Goal: Information Seeking & Learning: Learn about a topic

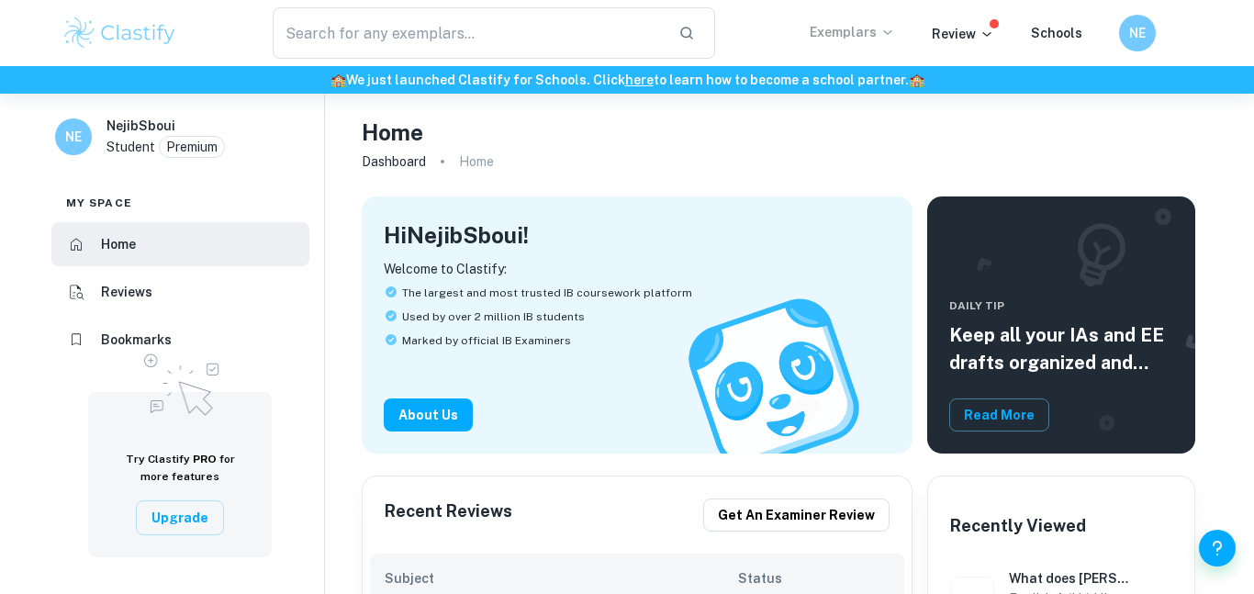
click at [885, 38] on icon at bounding box center [888, 32] width 15 height 15
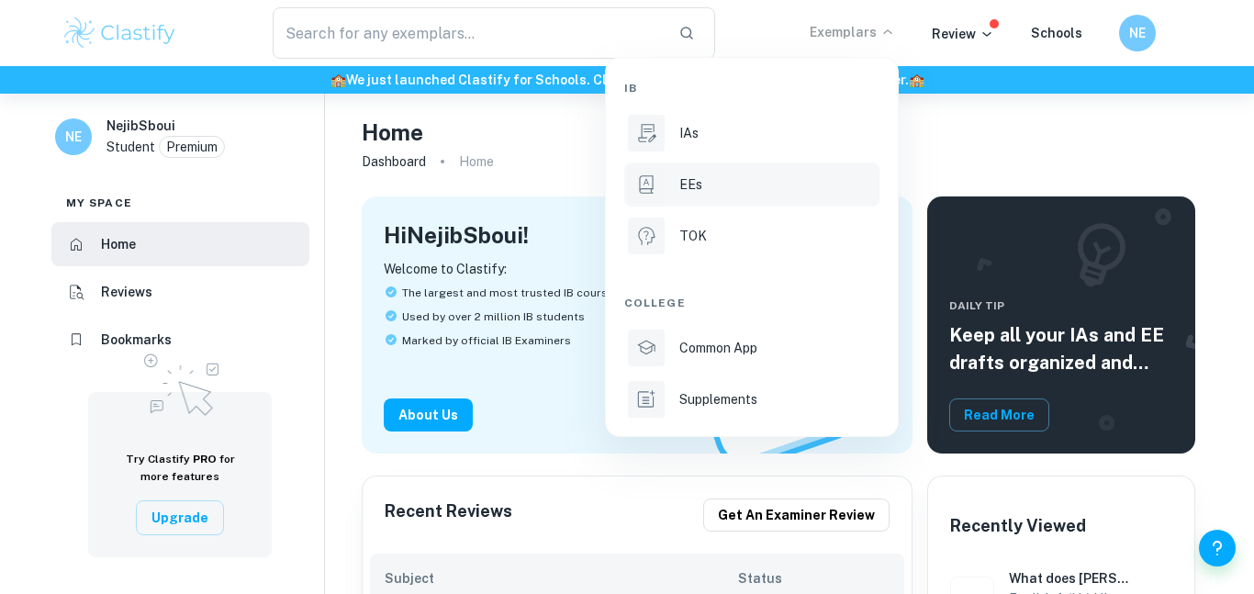
click at [761, 174] on div "EEs" at bounding box center [778, 184] width 197 height 20
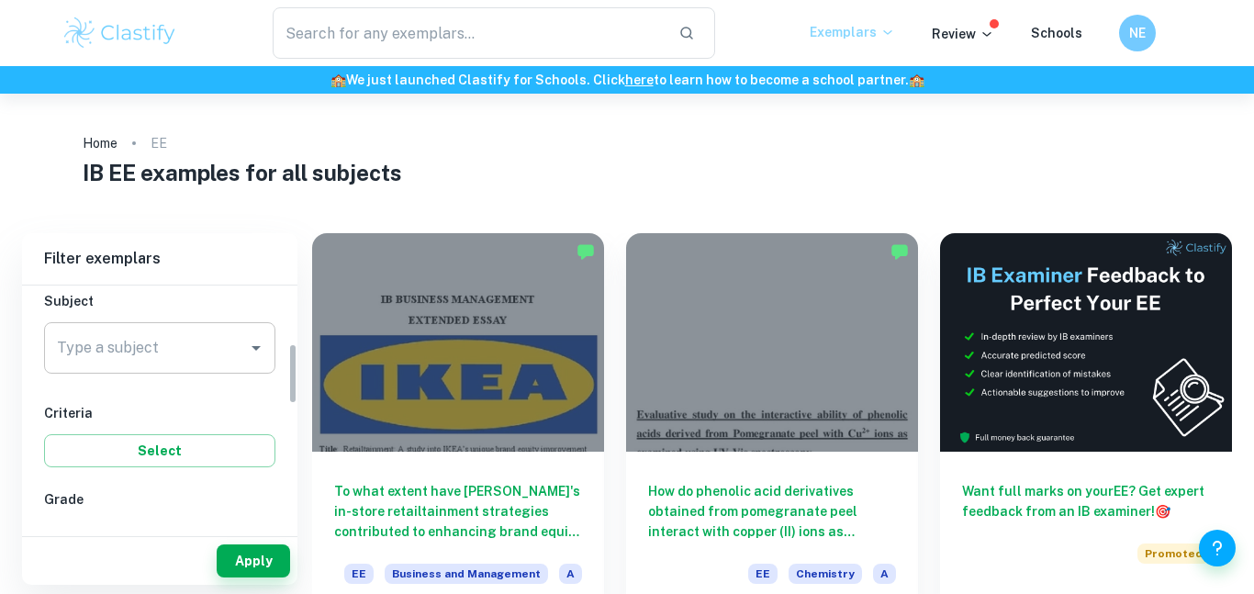
scroll to position [200, 0]
click at [176, 340] on input "Type a subject" at bounding box center [145, 353] width 187 height 35
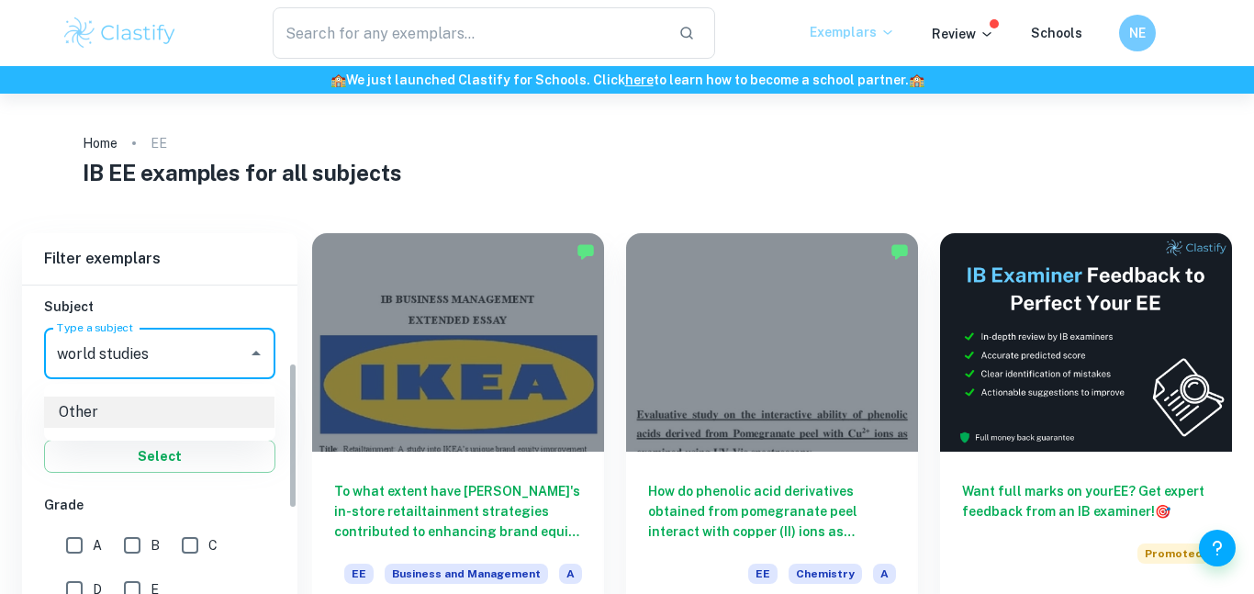
scroll to position [135, 0]
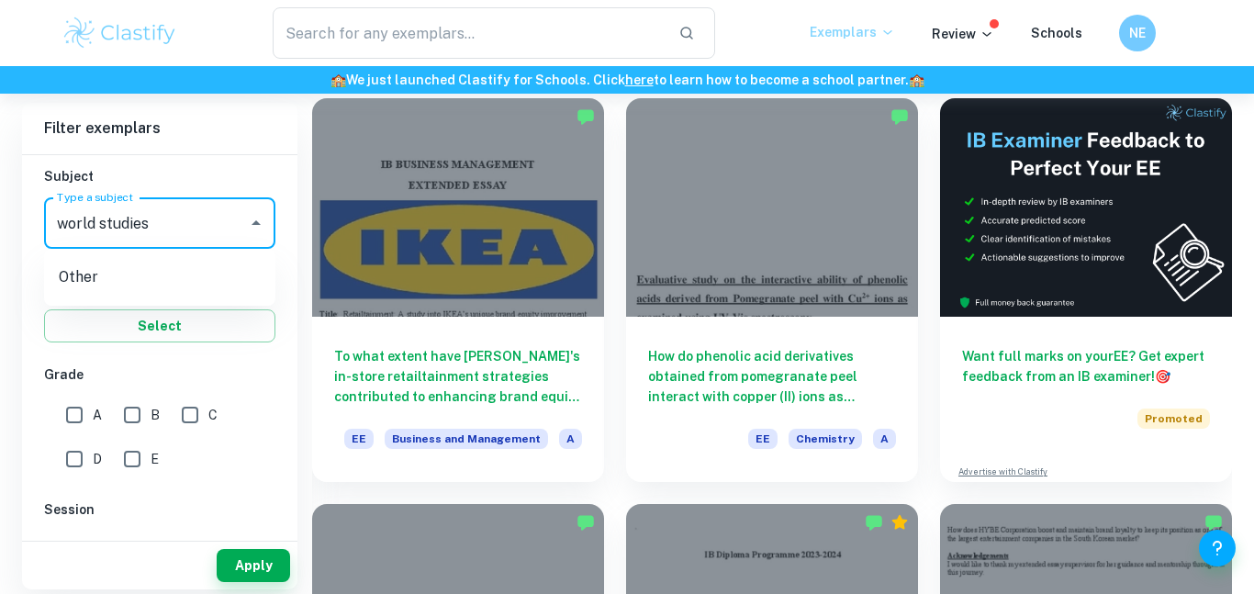
type input "world studies"
click at [85, 419] on input "A" at bounding box center [74, 415] width 37 height 37
checkbox input "true"
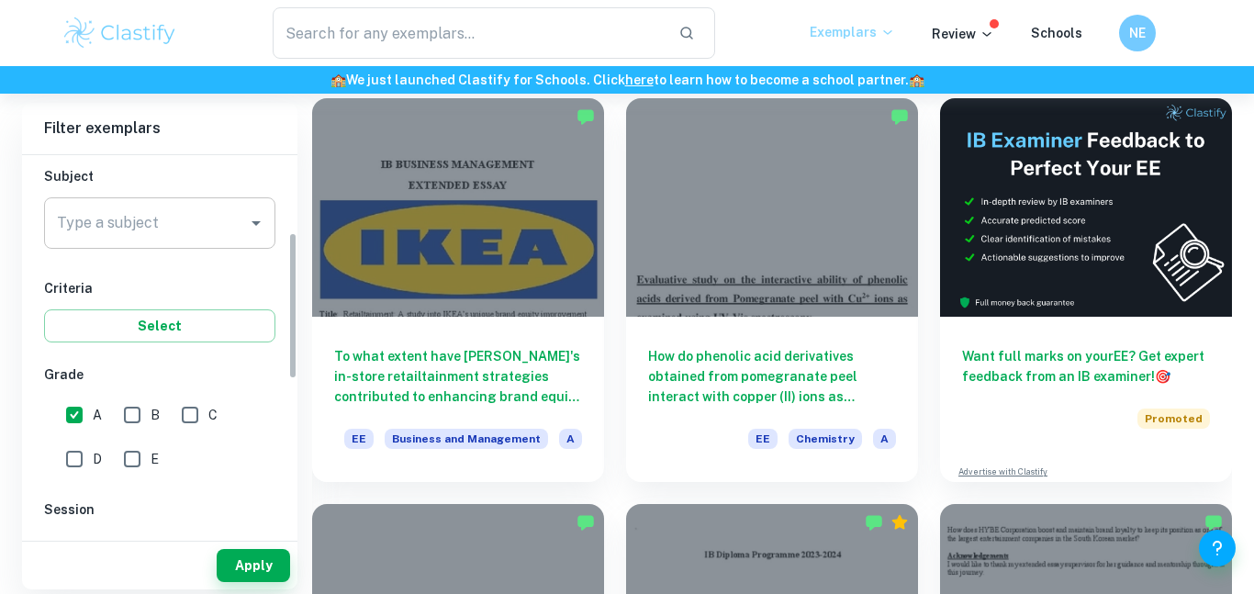
click at [177, 220] on input "Type a subject" at bounding box center [145, 223] width 187 height 35
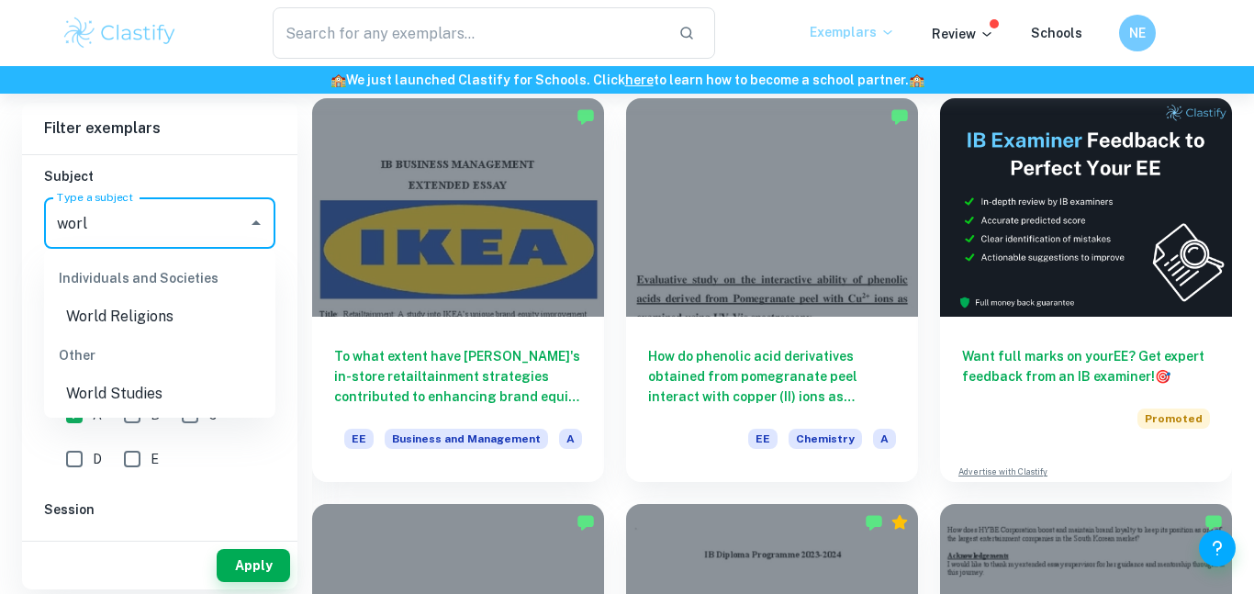
click at [167, 382] on li "World Studies" at bounding box center [159, 393] width 231 height 33
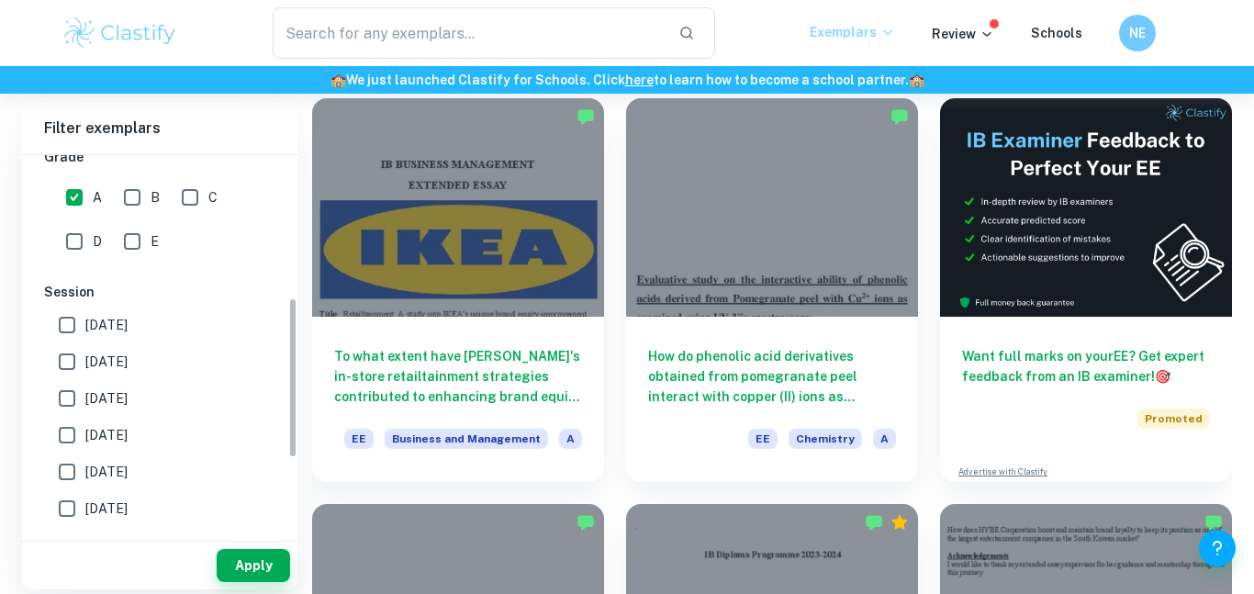
scroll to position [336, 0]
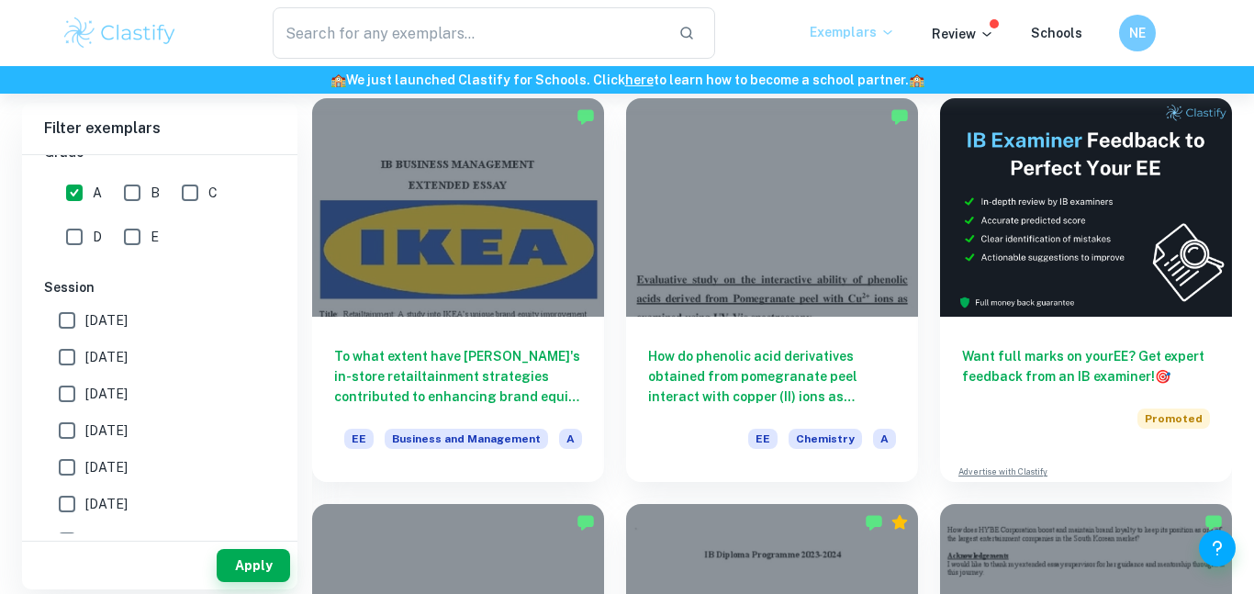
type input "World Studies"
click at [256, 583] on div "Apply" at bounding box center [159, 566] width 275 height 48
click at [253, 569] on button "Apply" at bounding box center [253, 565] width 73 height 33
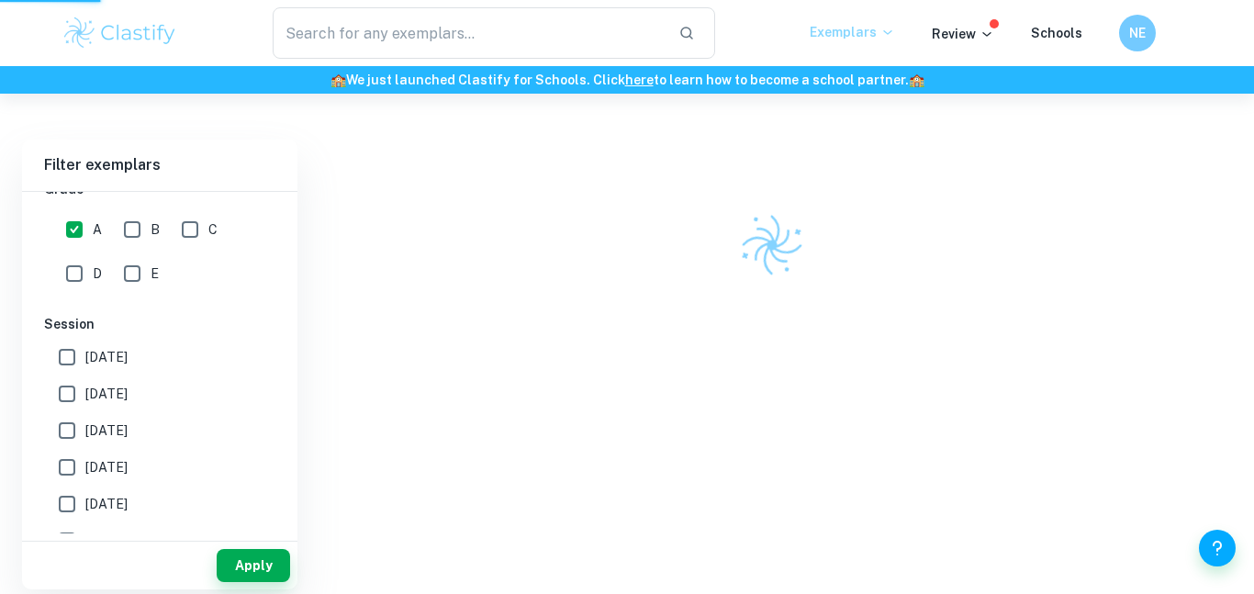
scroll to position [94, 0]
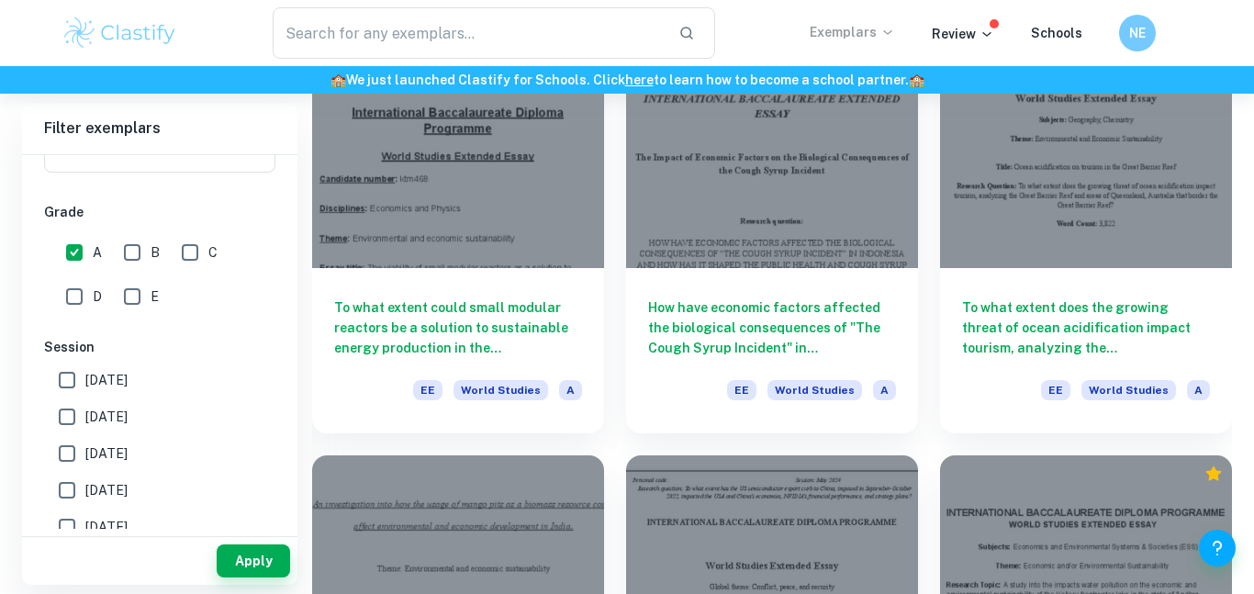
scroll to position [1404, 0]
click at [843, 131] on div at bounding box center [772, 157] width 292 height 219
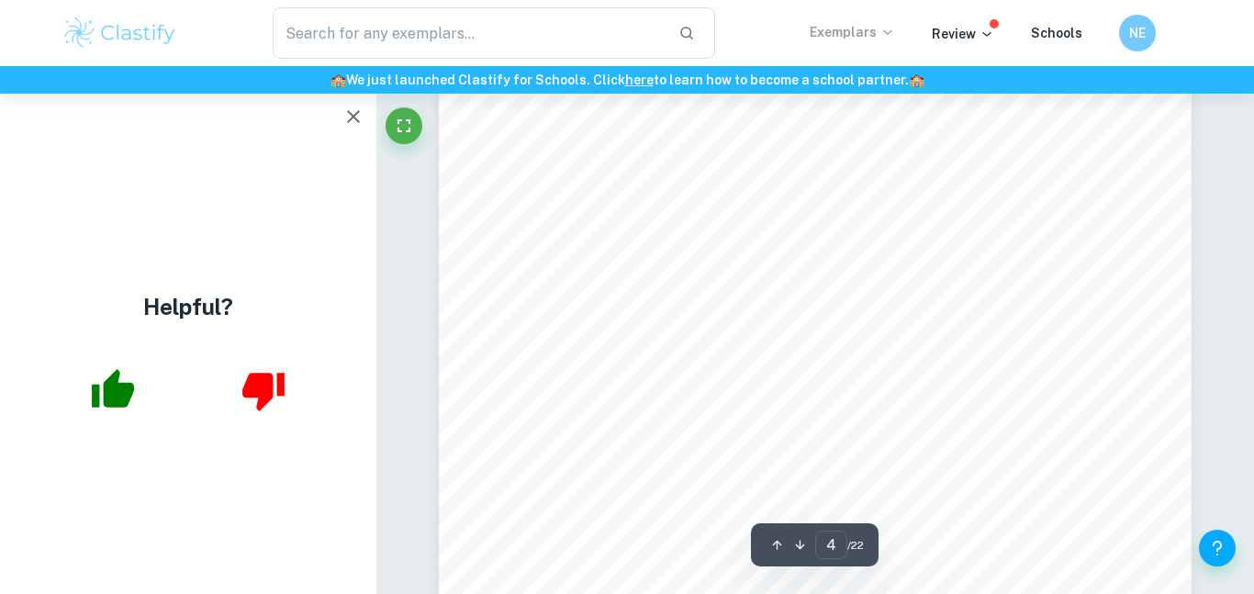
scroll to position [3159, 0]
click at [352, 107] on icon "button" at bounding box center [354, 117] width 22 height 22
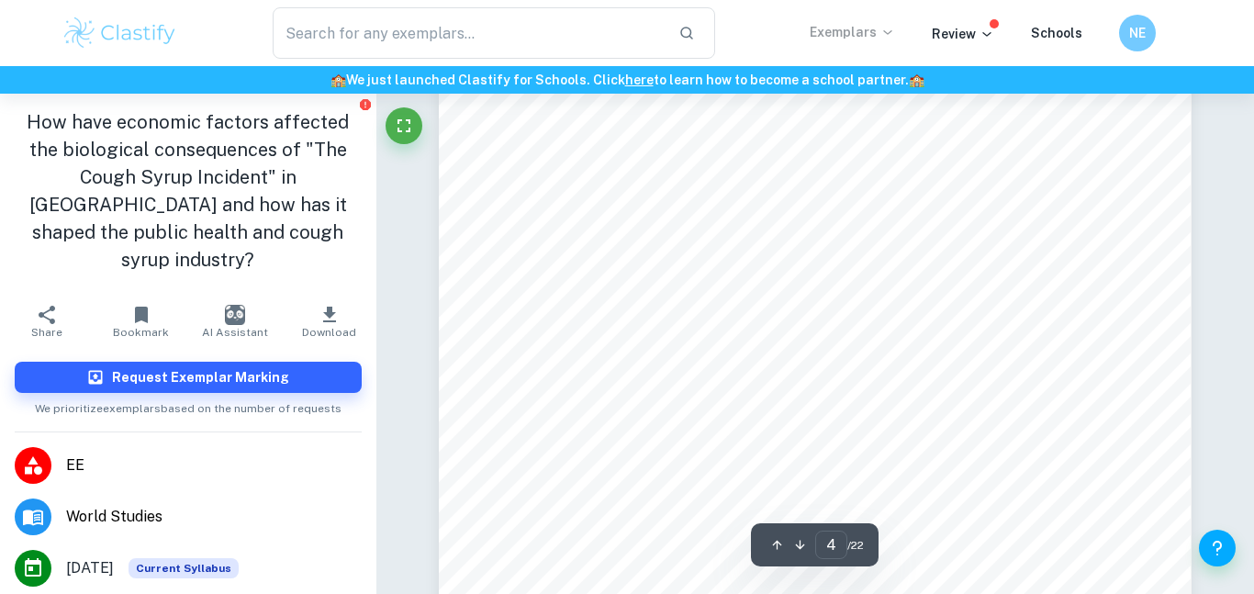
scroll to position [3455, 0]
type input "5"
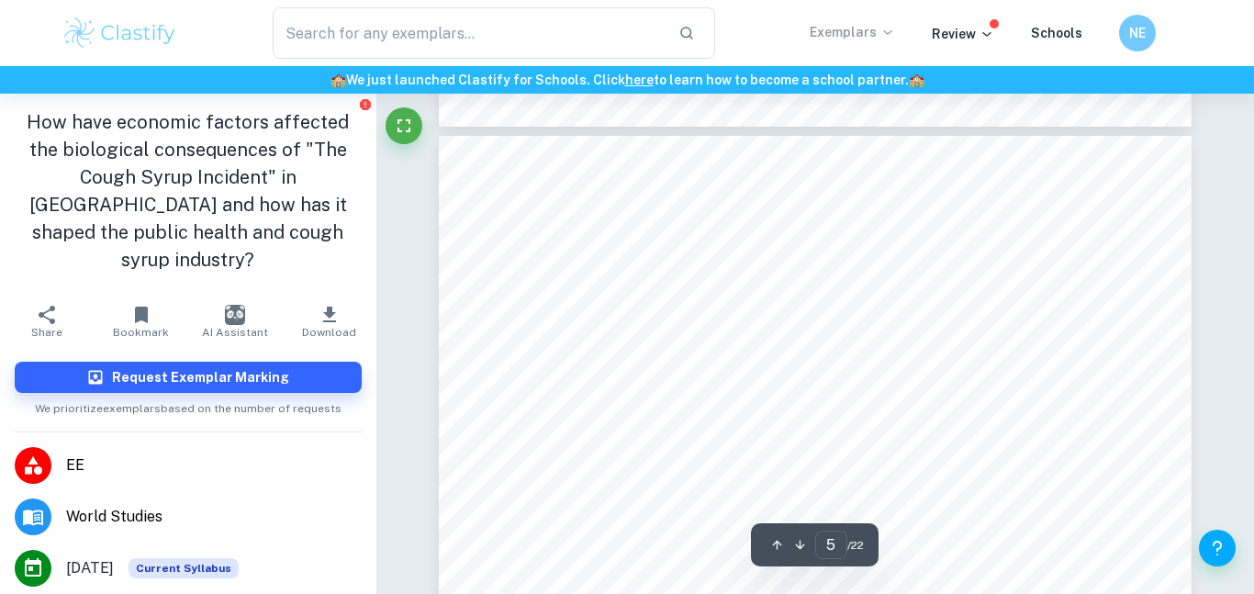
scroll to position [4252, 0]
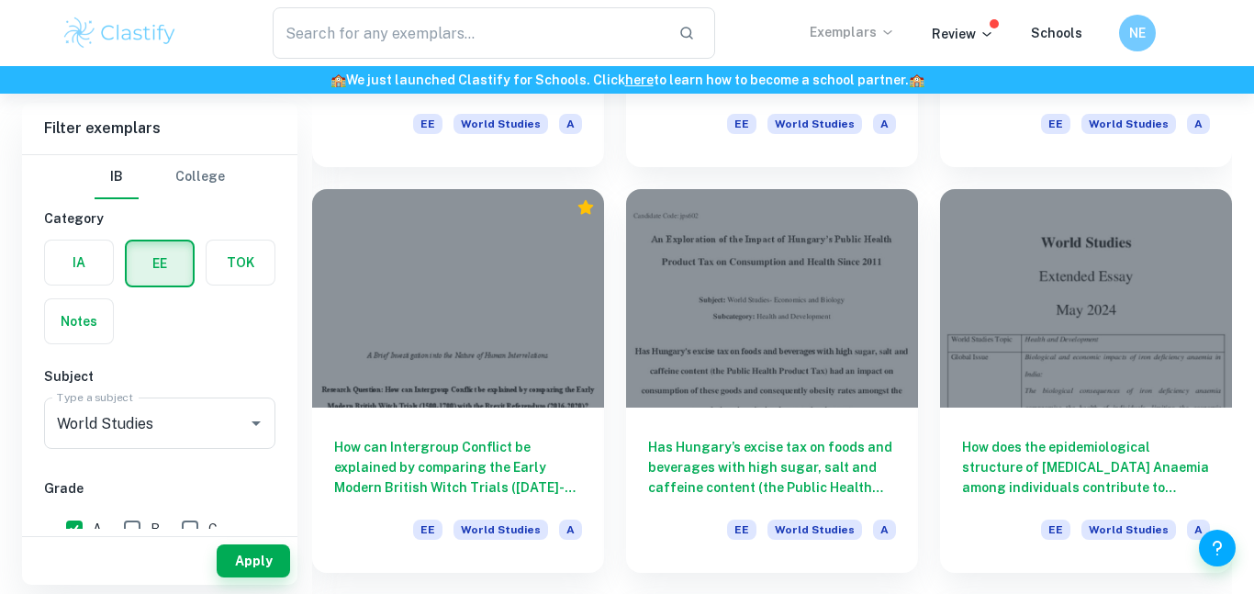
scroll to position [884, 0]
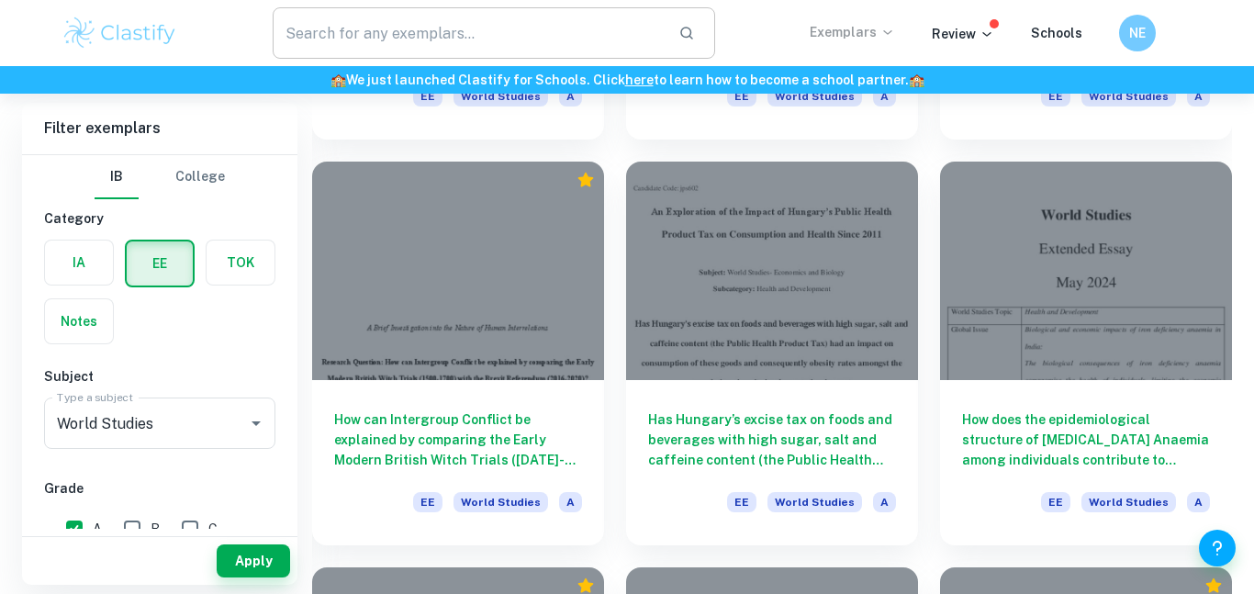
click at [401, 33] on input "text" at bounding box center [468, 32] width 391 height 51
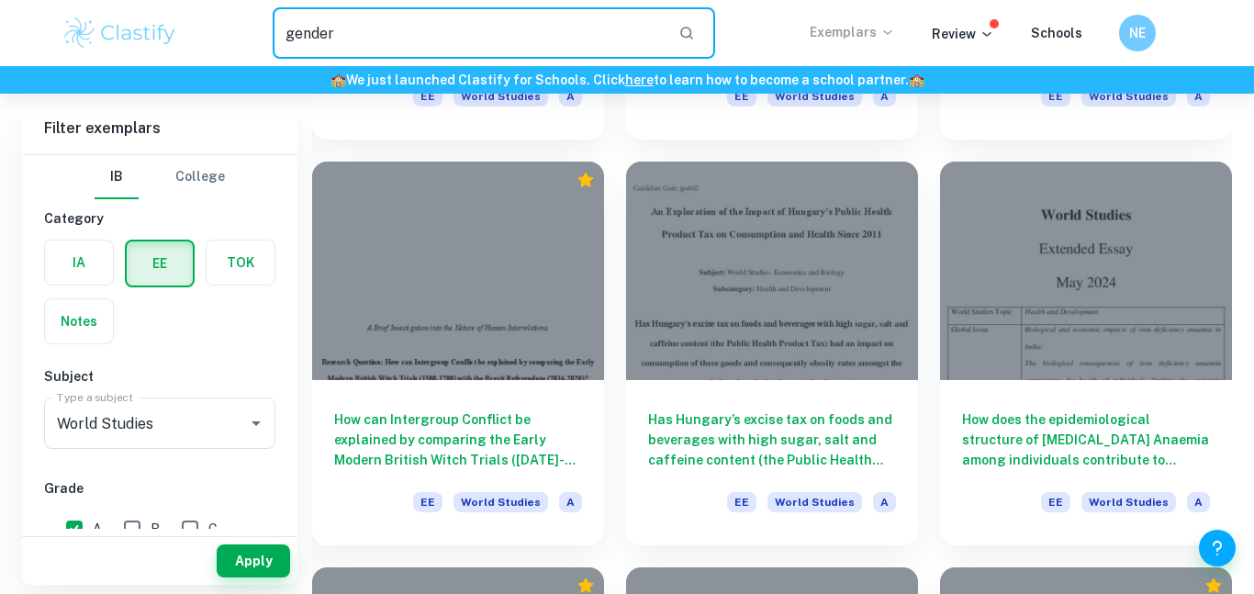
type input "gender"
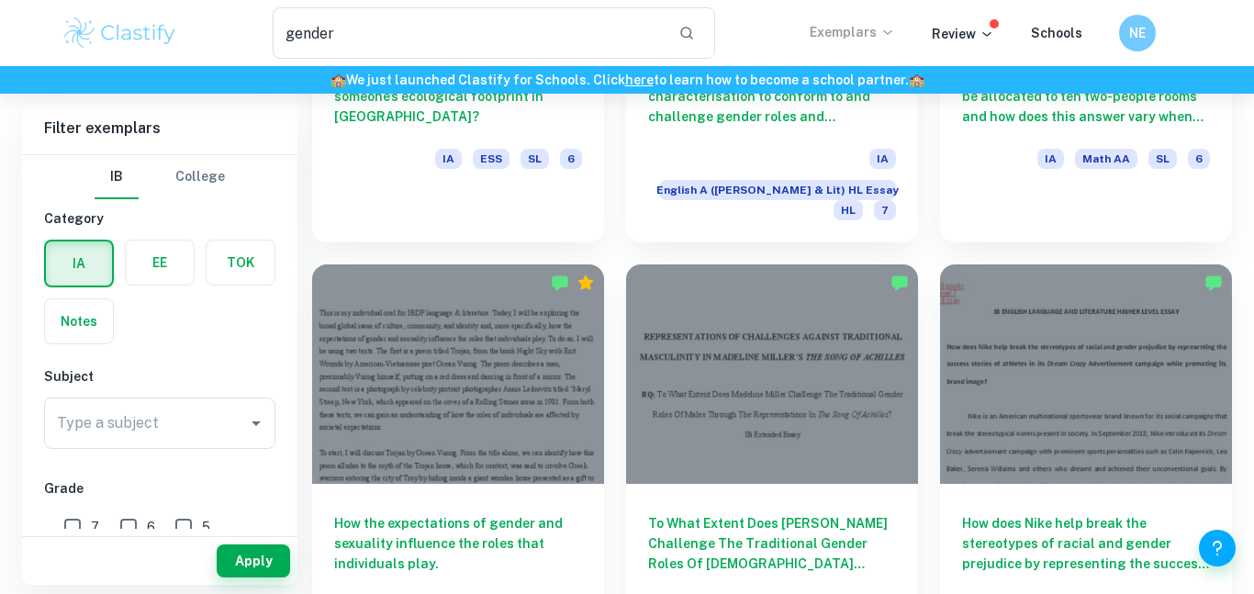
scroll to position [842, 0]
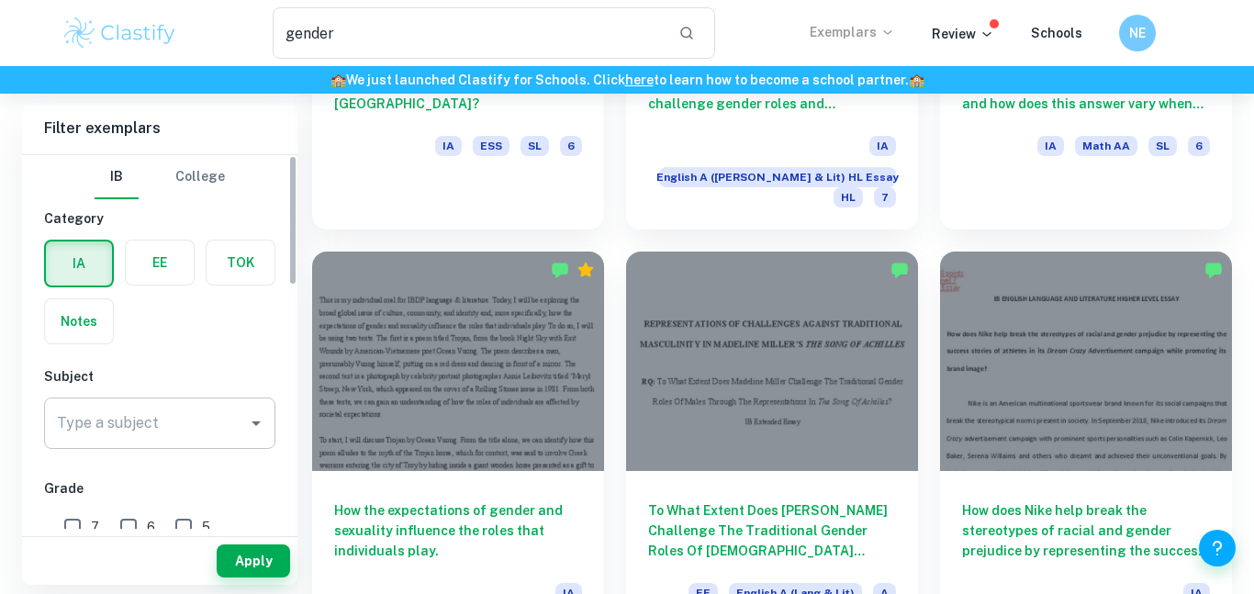
click at [149, 421] on div "Type a subject Type a subject" at bounding box center [159, 423] width 231 height 51
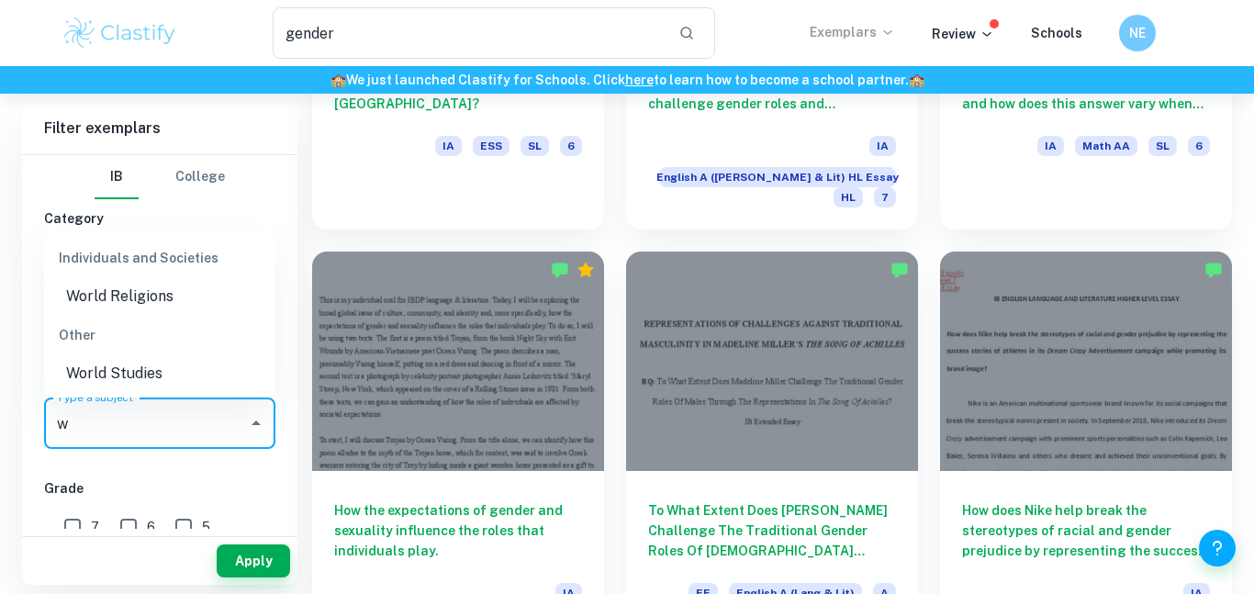
scroll to position [0, 0]
click at [126, 382] on li "World Studies" at bounding box center [159, 373] width 231 height 33
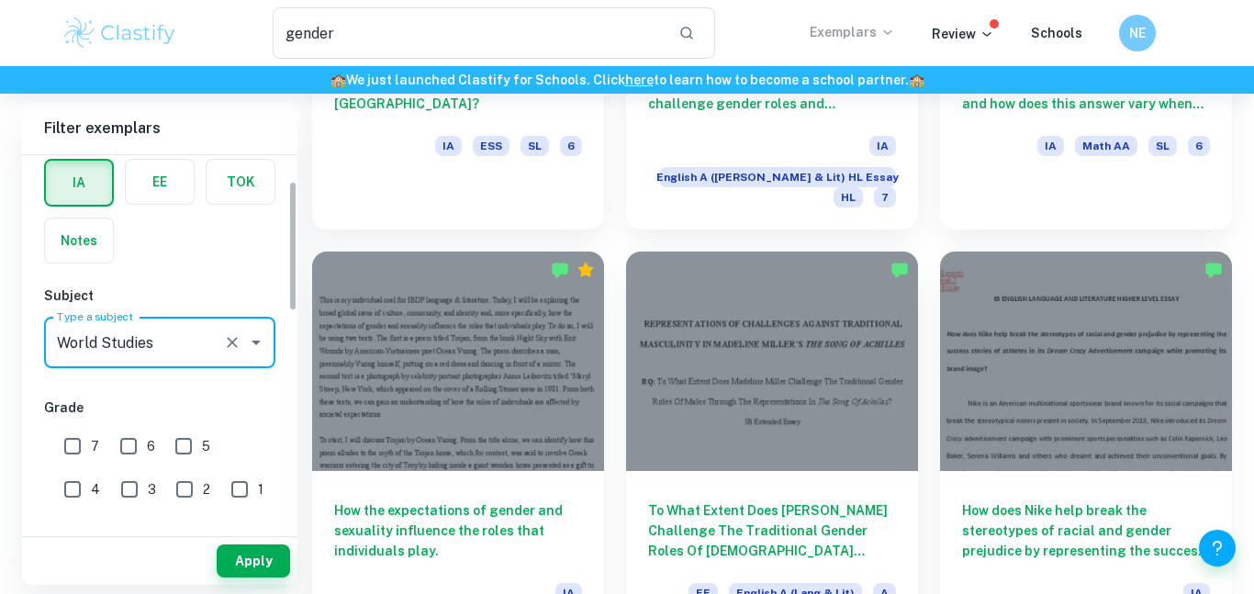
scroll to position [88, 0]
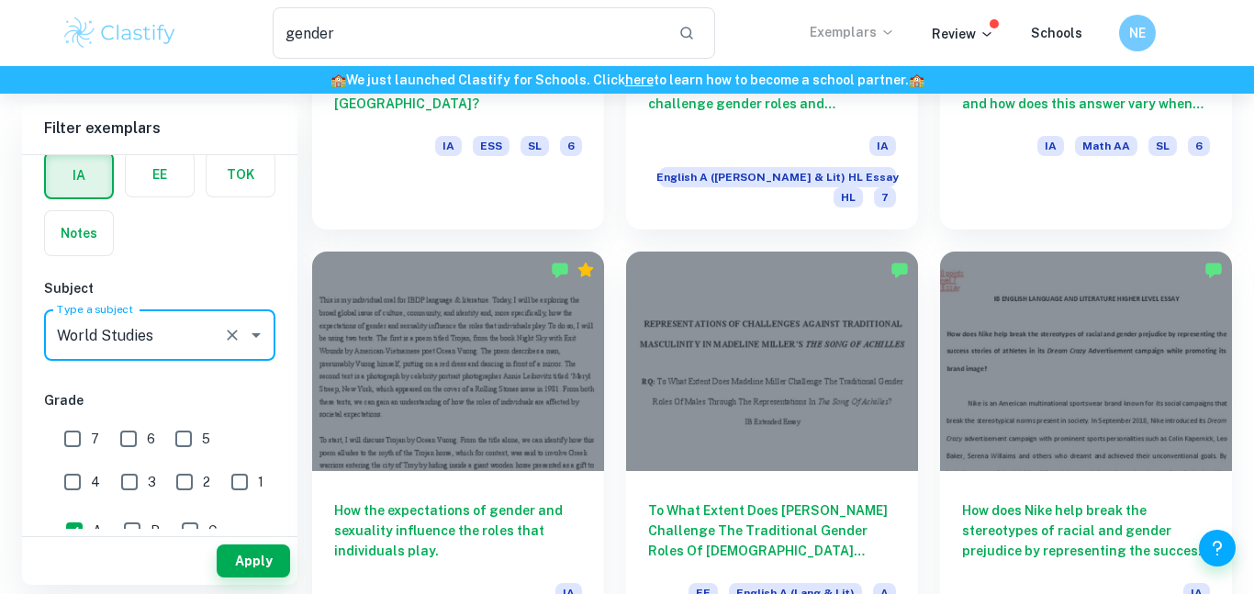
type input "World Studies"
click at [80, 437] on input "7" at bounding box center [72, 439] width 37 height 37
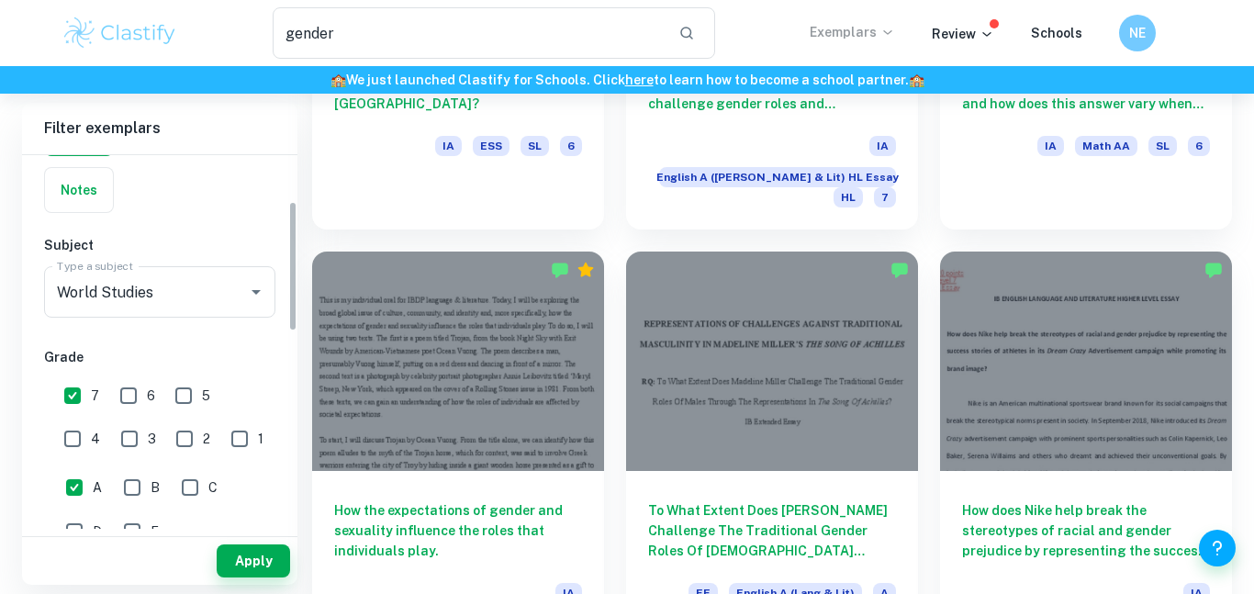
scroll to position [133, 0]
click at [82, 405] on input "7" at bounding box center [72, 394] width 37 height 37
checkbox input "false"
click at [250, 546] on button "Apply" at bounding box center [253, 561] width 73 height 33
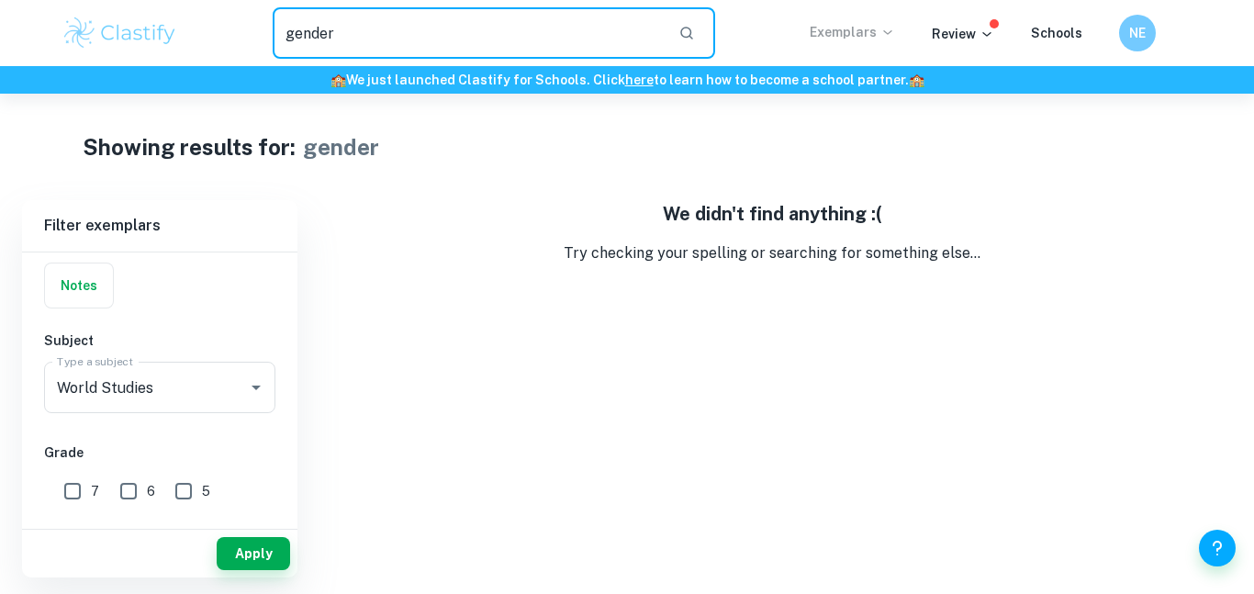
drag, startPoint x: 430, startPoint y: 43, endPoint x: 195, endPoint y: 11, distance: 237.3
click at [195, 11] on div "gender ​" at bounding box center [494, 32] width 632 height 51
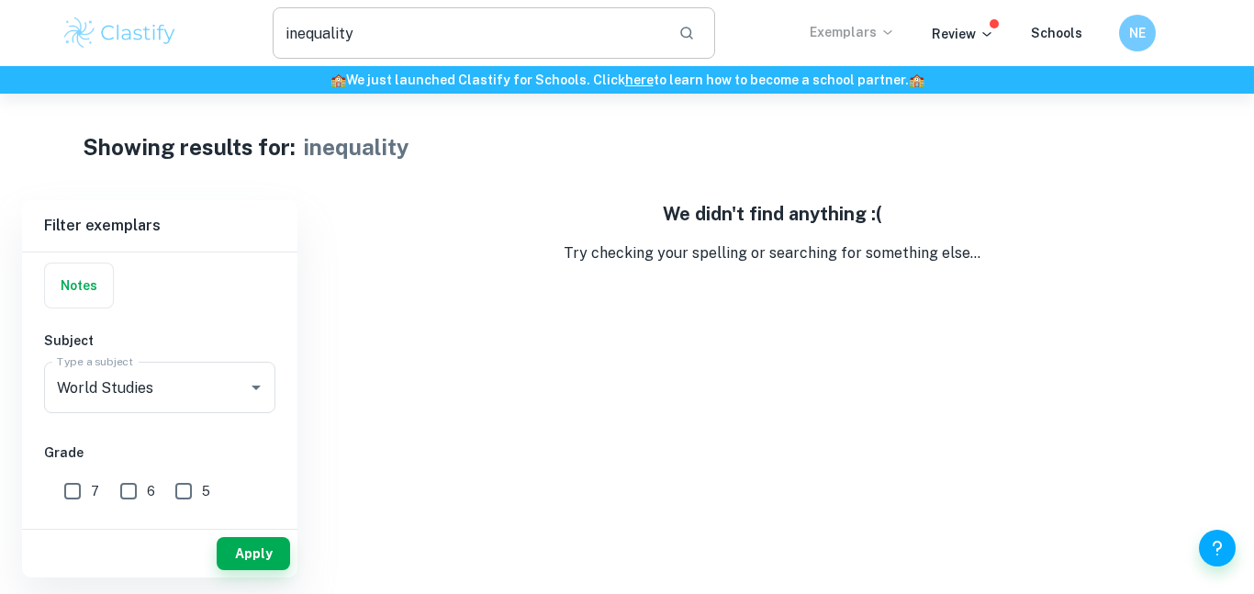
click at [692, 45] on button "button" at bounding box center [686, 32] width 31 height 31
click at [444, 23] on input "inequality" at bounding box center [468, 32] width 391 height 51
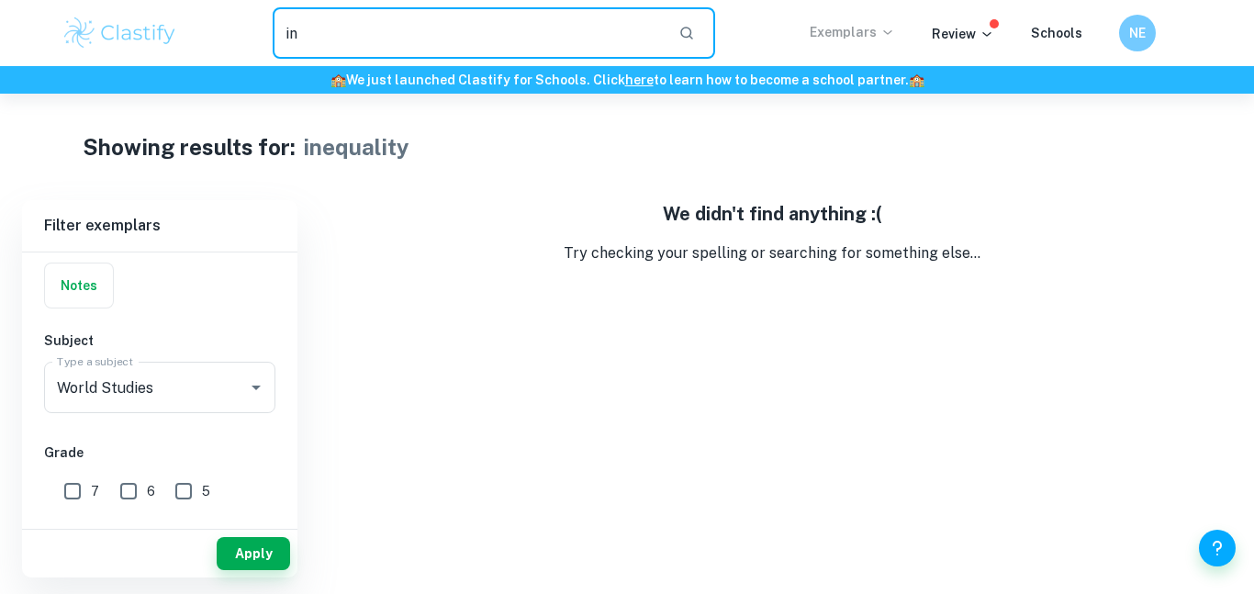
type input "i"
click at [688, 28] on icon "button" at bounding box center [686, 33] width 13 height 13
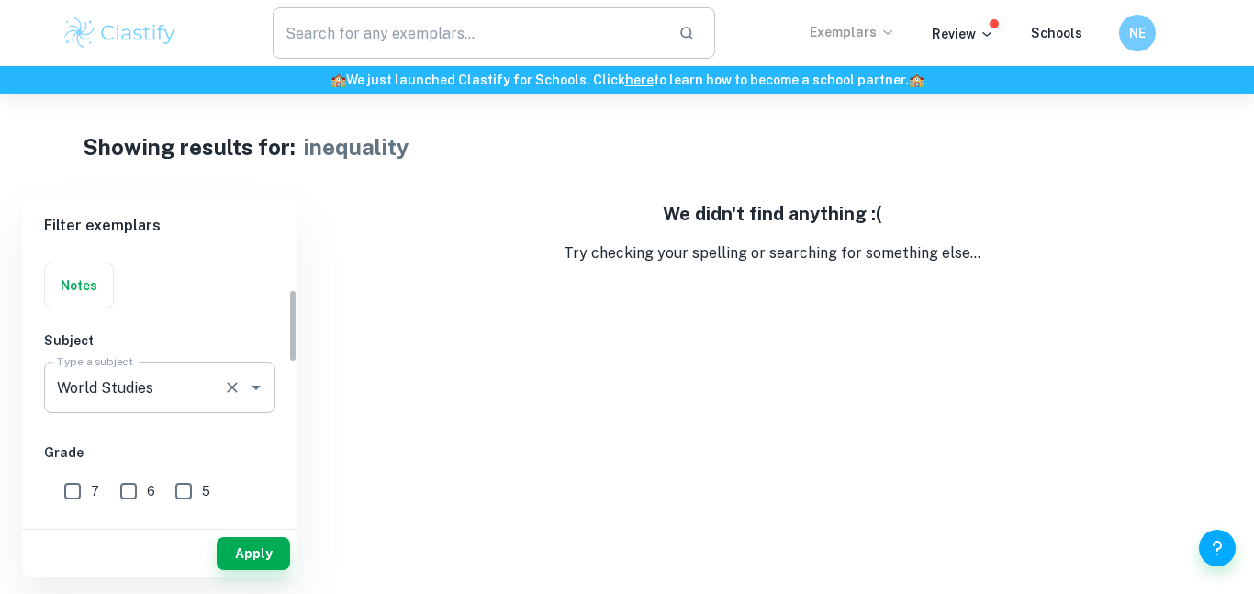
click at [206, 393] on input "World Studies" at bounding box center [133, 387] width 163 height 35
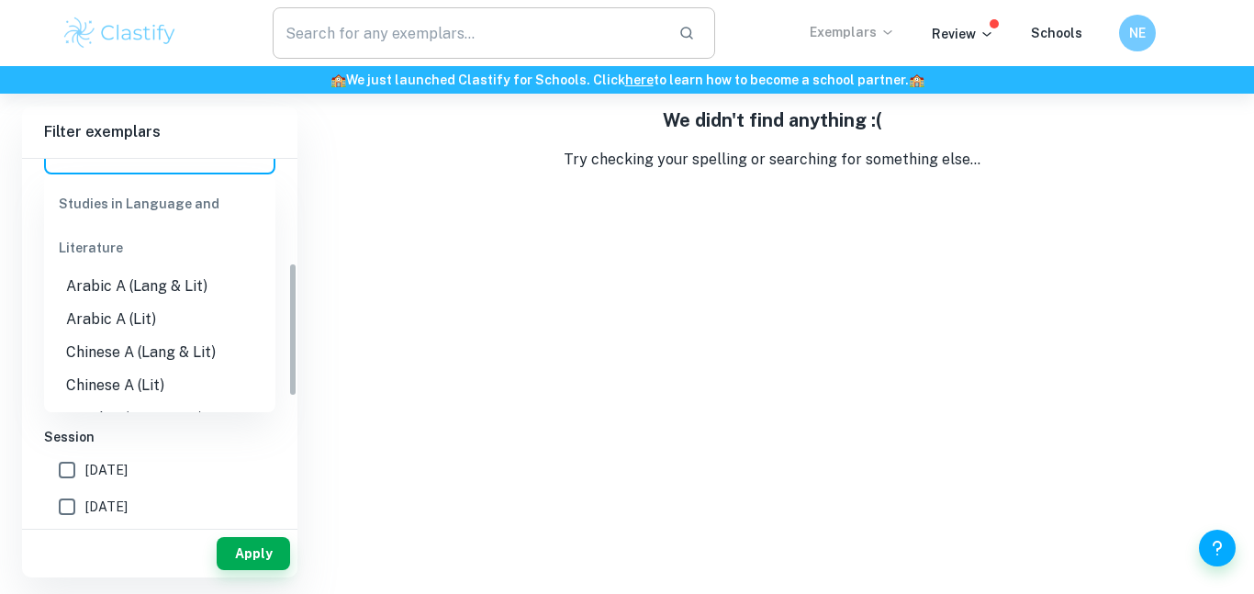
click at [279, 423] on div "IB College Category IA EE TOK Notes Subject Type a subject World Studies Type a…" at bounding box center [159, 368] width 275 height 975
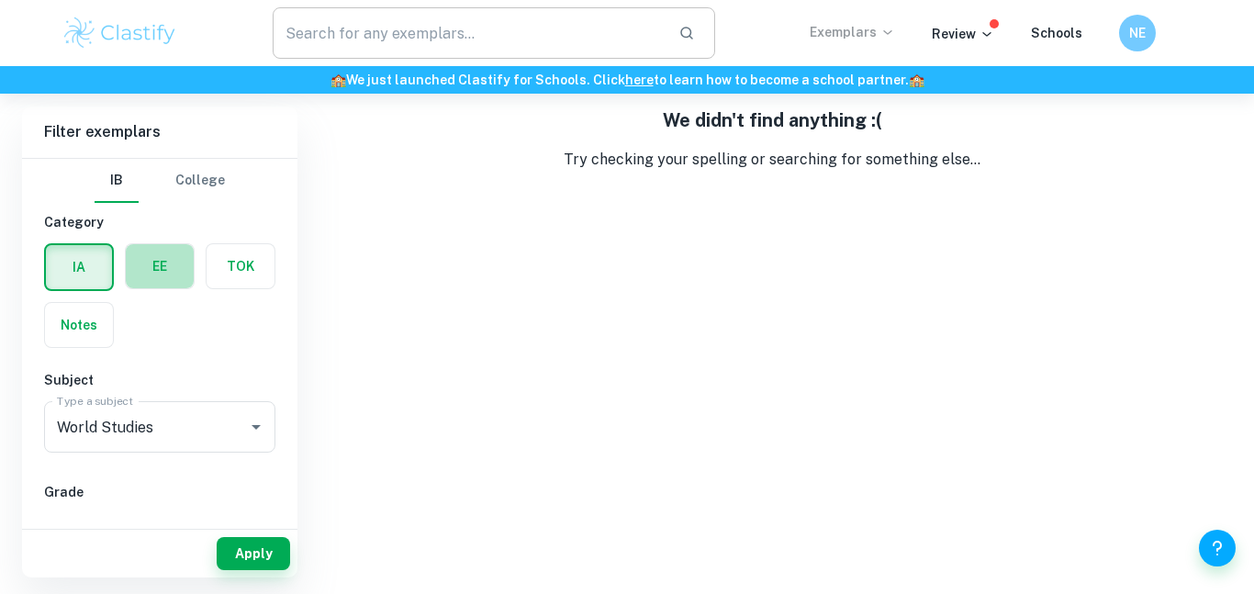
click at [143, 279] on label "button" at bounding box center [160, 266] width 68 height 44
click at [0, 0] on input "radio" at bounding box center [0, 0] width 0 height 0
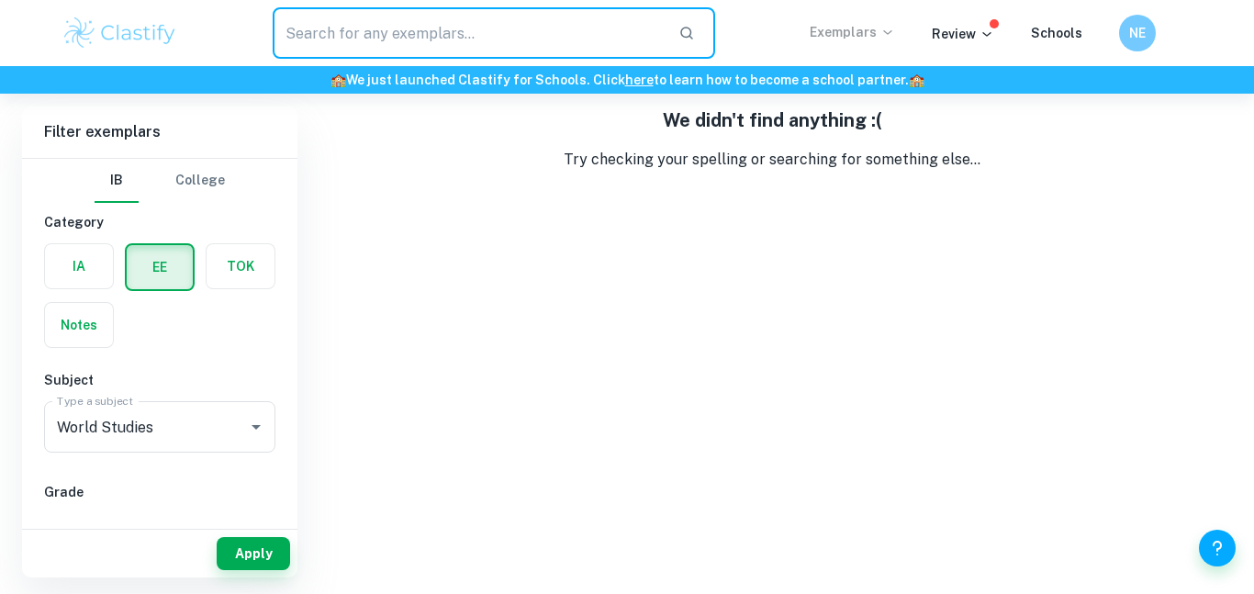
click at [449, 18] on input "text" at bounding box center [468, 32] width 391 height 51
type input "i"
type input "gender"
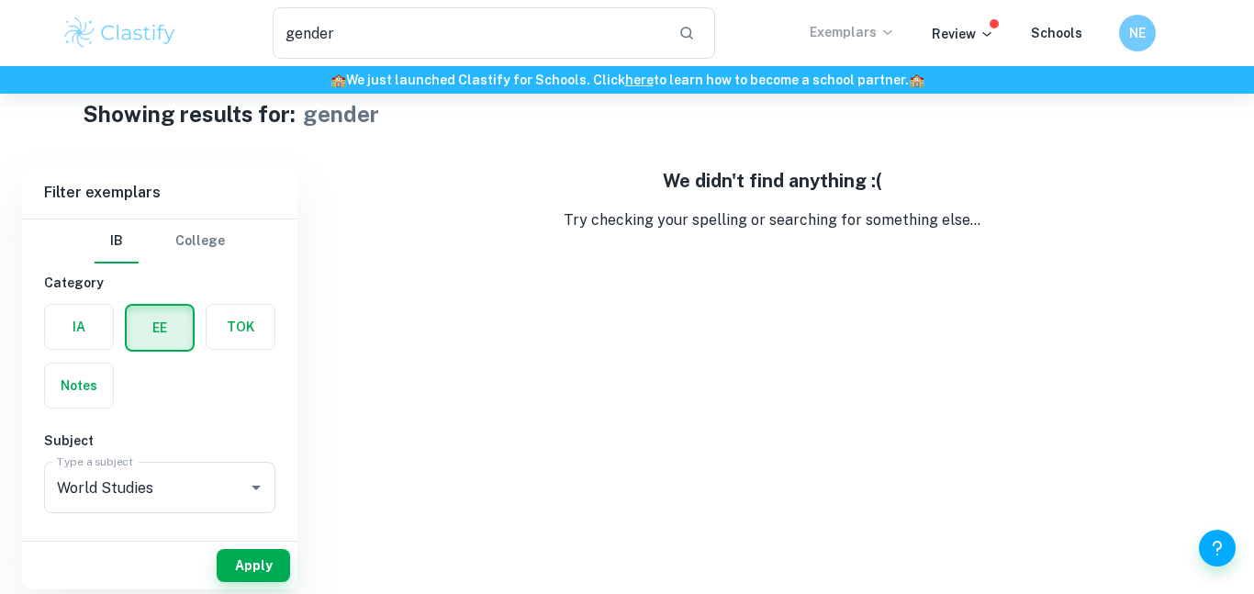
scroll to position [45, 0]
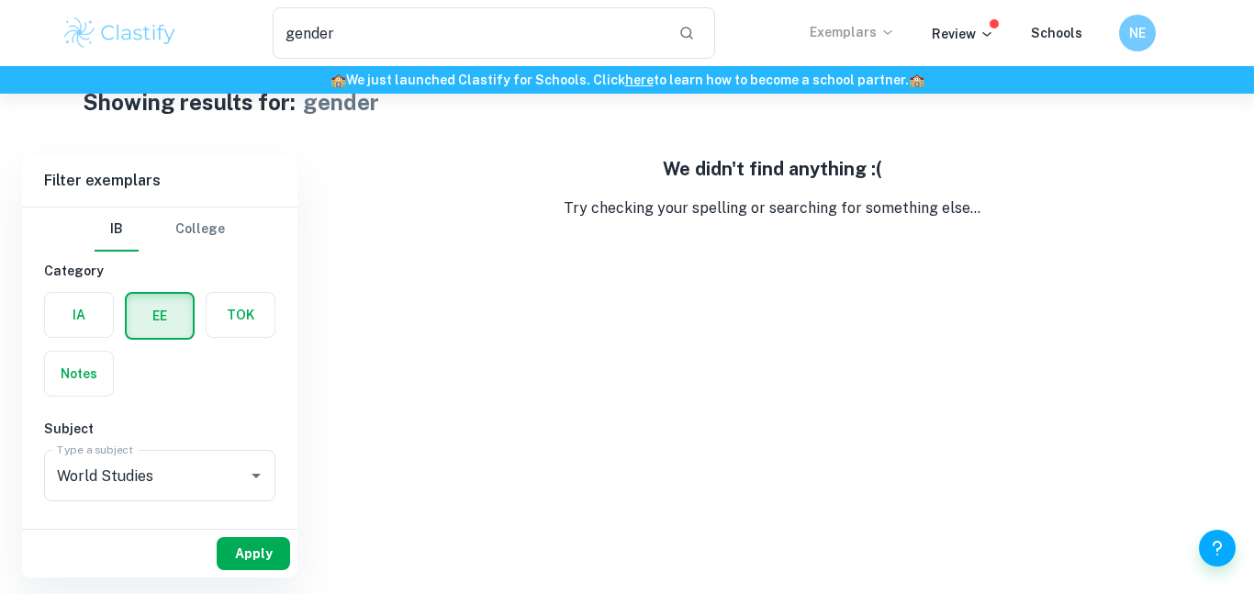
click at [244, 554] on button "Apply" at bounding box center [253, 553] width 73 height 33
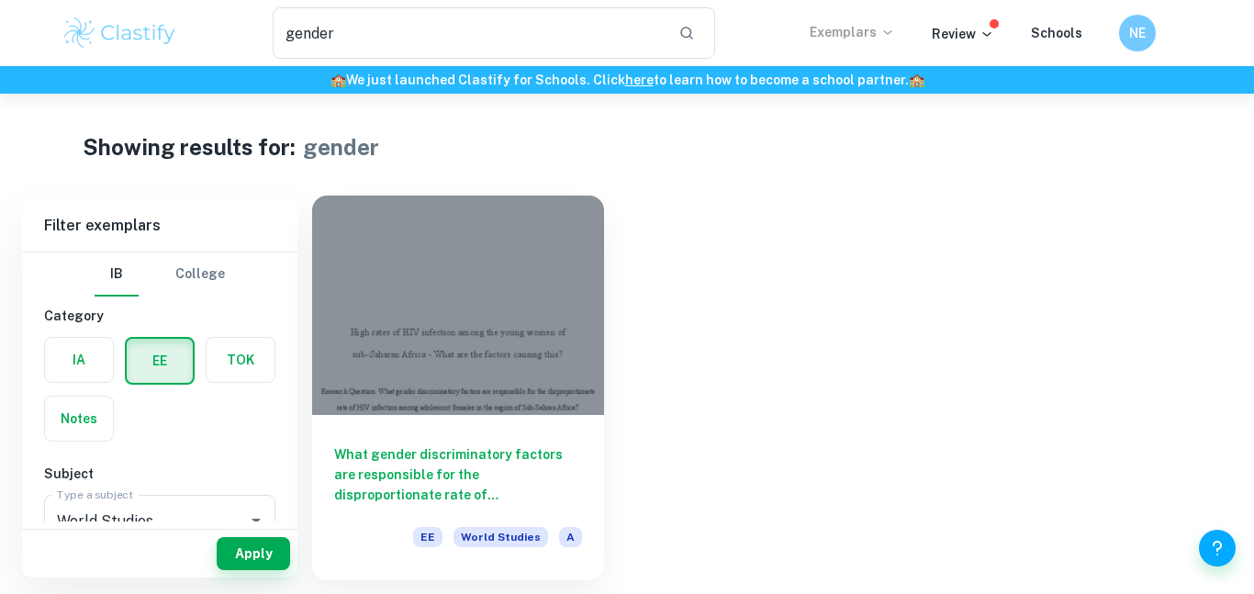
click at [534, 242] on div at bounding box center [458, 305] width 292 height 219
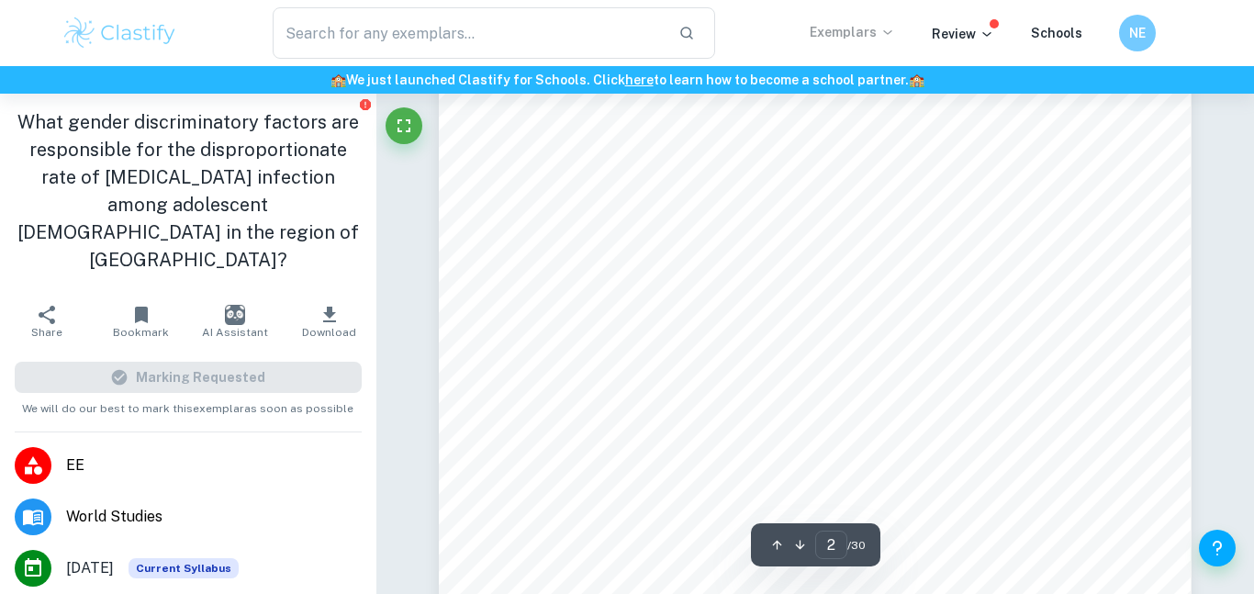
scroll to position [1231, 0]
type input "8"
